Goal: Information Seeking & Learning: Learn about a topic

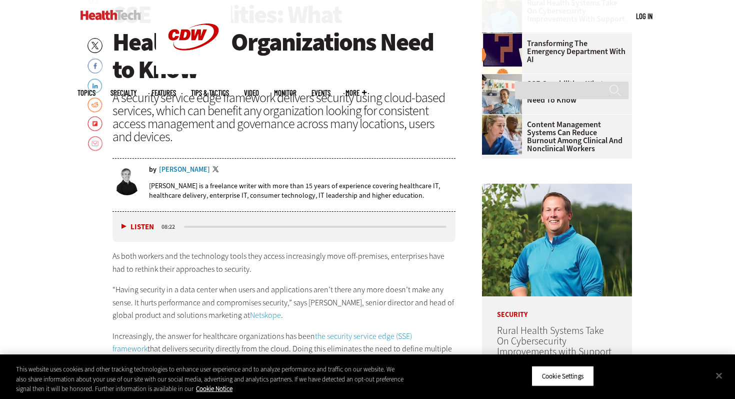
scroll to position [383, 0]
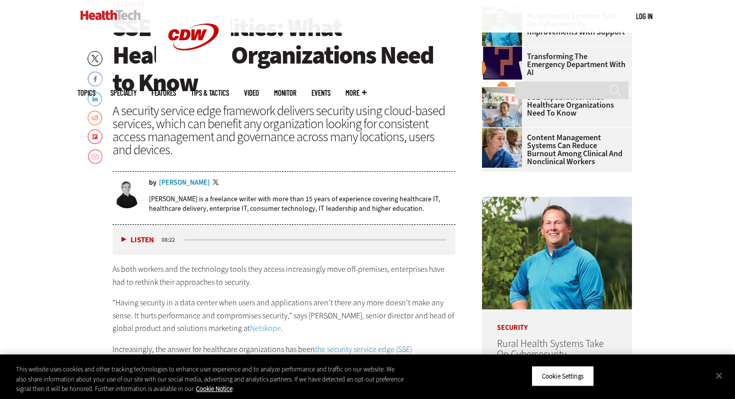
click at [151, 124] on div "A security service edge framework delivers security using cloud-based services,…" at bounding box center [284, 130] width 343 height 52
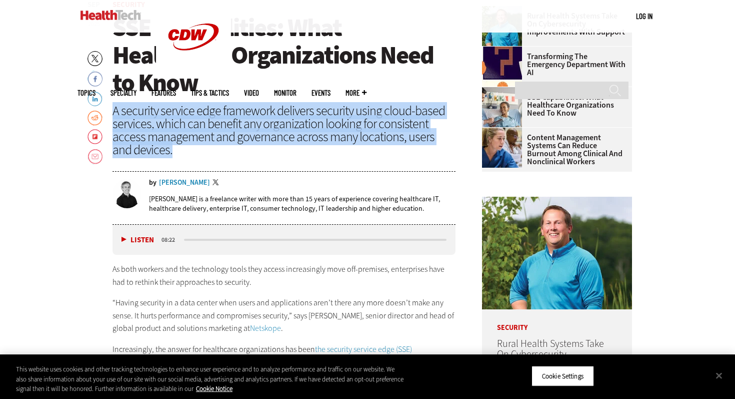
click at [151, 124] on div "A security service edge framework delivers security using cloud-based services,…" at bounding box center [284, 130] width 343 height 52
copy header "A security service edge framework delivers security using cloud-based services,…"
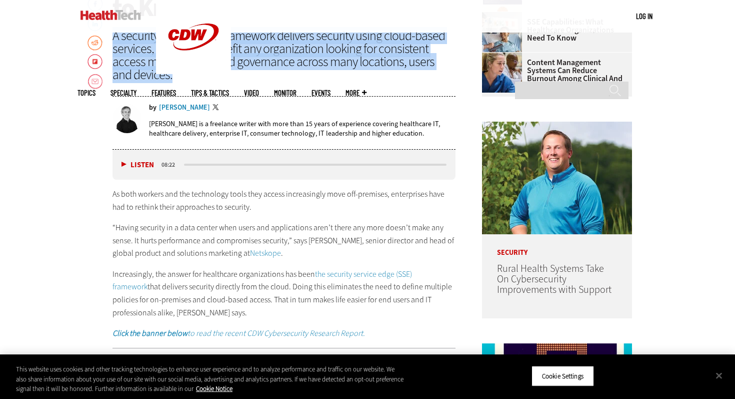
scroll to position [459, 0]
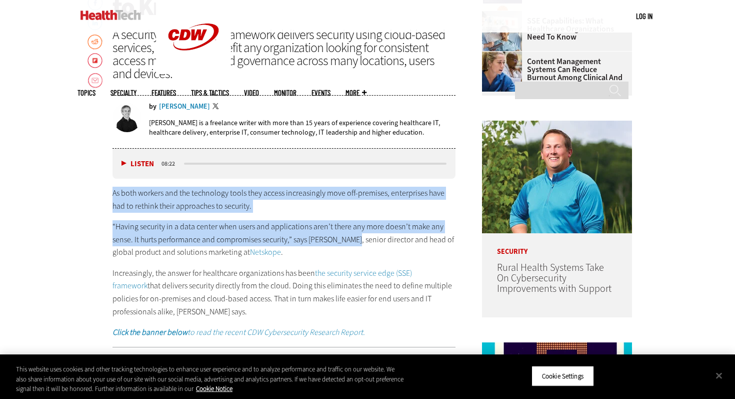
drag, startPoint x: 110, startPoint y: 194, endPoint x: 351, endPoint y: 240, distance: 245.5
click at [183, 205] on p "As both workers and the technology tools they access increasingly move off-prem…" at bounding box center [284, 200] width 343 height 26
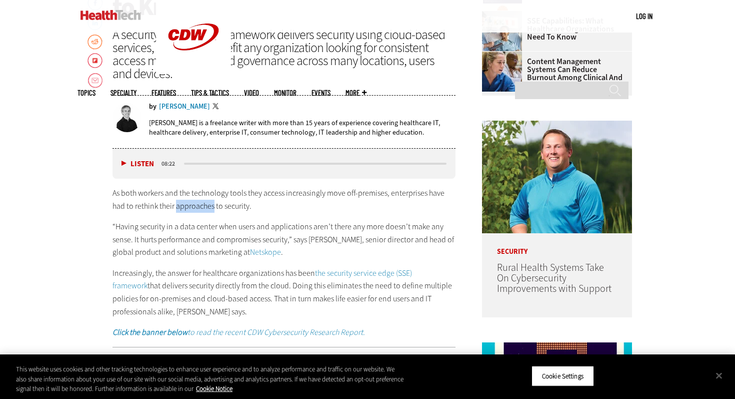
click at [183, 205] on p "As both workers and the technology tools they access increasingly move off-prem…" at bounding box center [284, 200] width 343 height 26
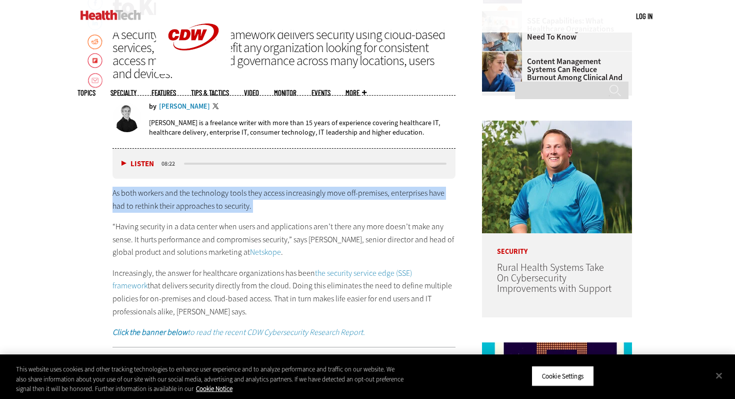
click at [183, 205] on p "As both workers and the technology tools they access increasingly move off-prem…" at bounding box center [284, 200] width 343 height 26
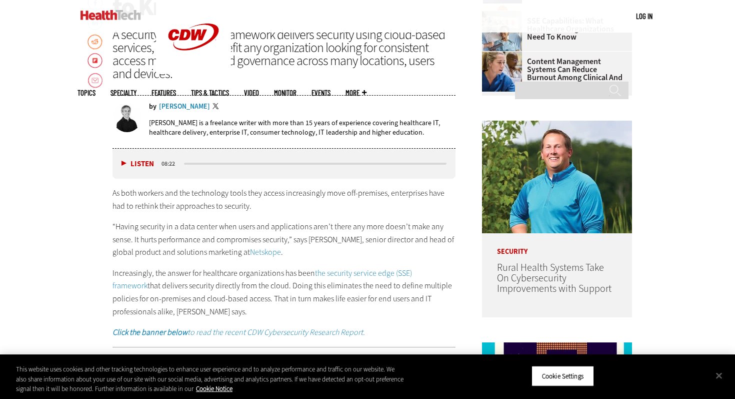
click at [221, 281] on p "Increasingly, the answer for healthcare organizations has been the security ser…" at bounding box center [284, 292] width 343 height 51
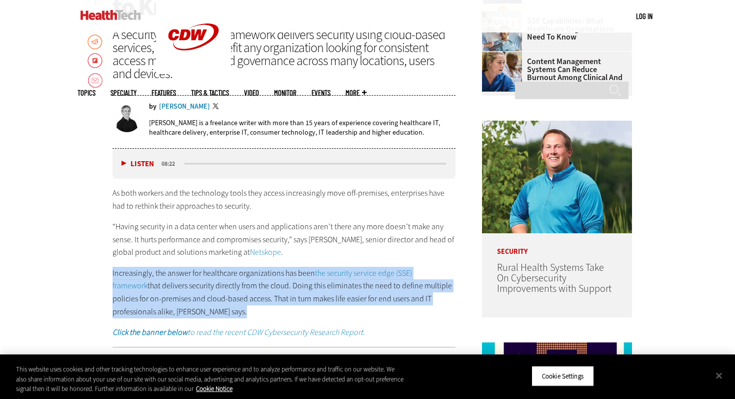
click at [221, 281] on p "Increasingly, the answer for healthcare organizations has been the security ser…" at bounding box center [284, 292] width 343 height 51
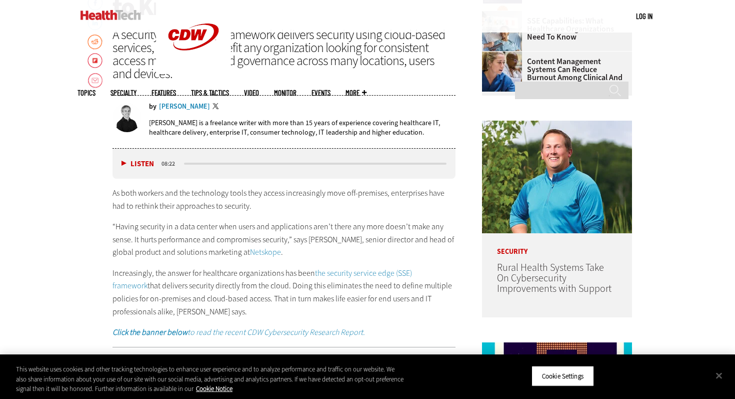
click at [232, 286] on p "Increasingly, the answer for healthcare organizations has been the security ser…" at bounding box center [284, 292] width 343 height 51
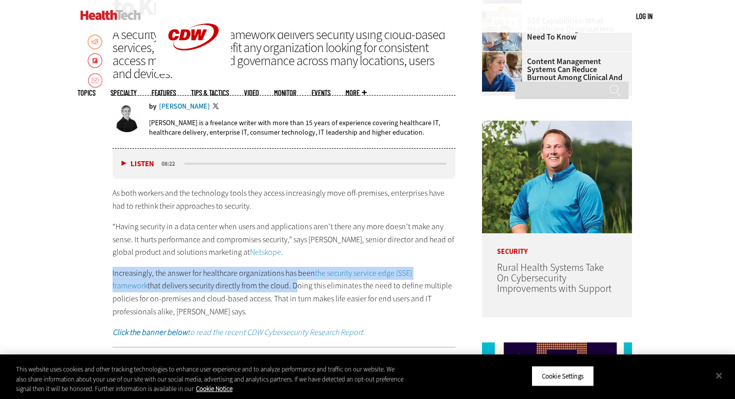
drag, startPoint x: 257, startPoint y: 286, endPoint x: 108, endPoint y: 273, distance: 149.6
copy p "Increasingly, the answer for healthcare organizations has been the security ser…"
